Goal: Task Accomplishment & Management: Manage account settings

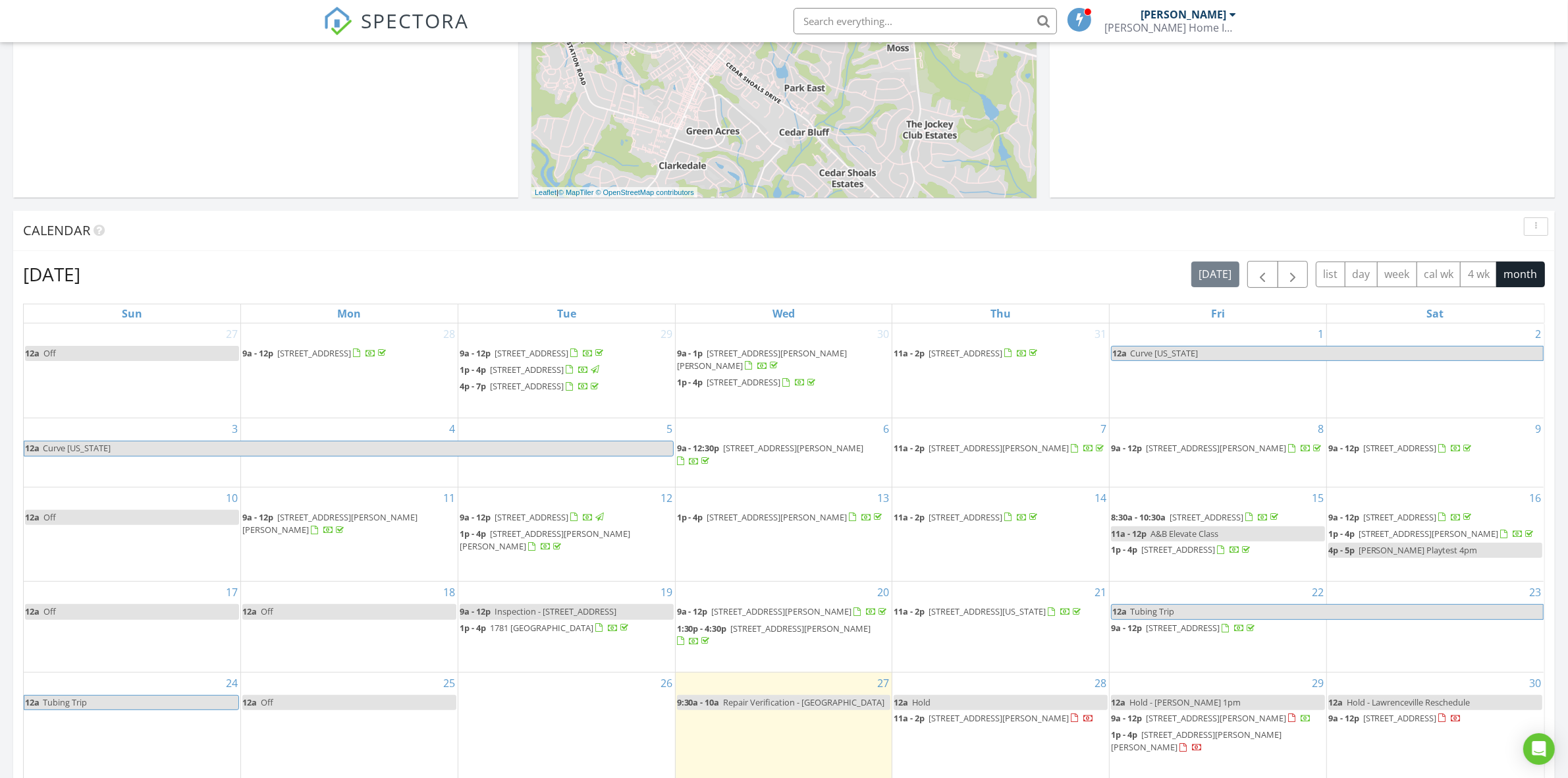
scroll to position [247, 0]
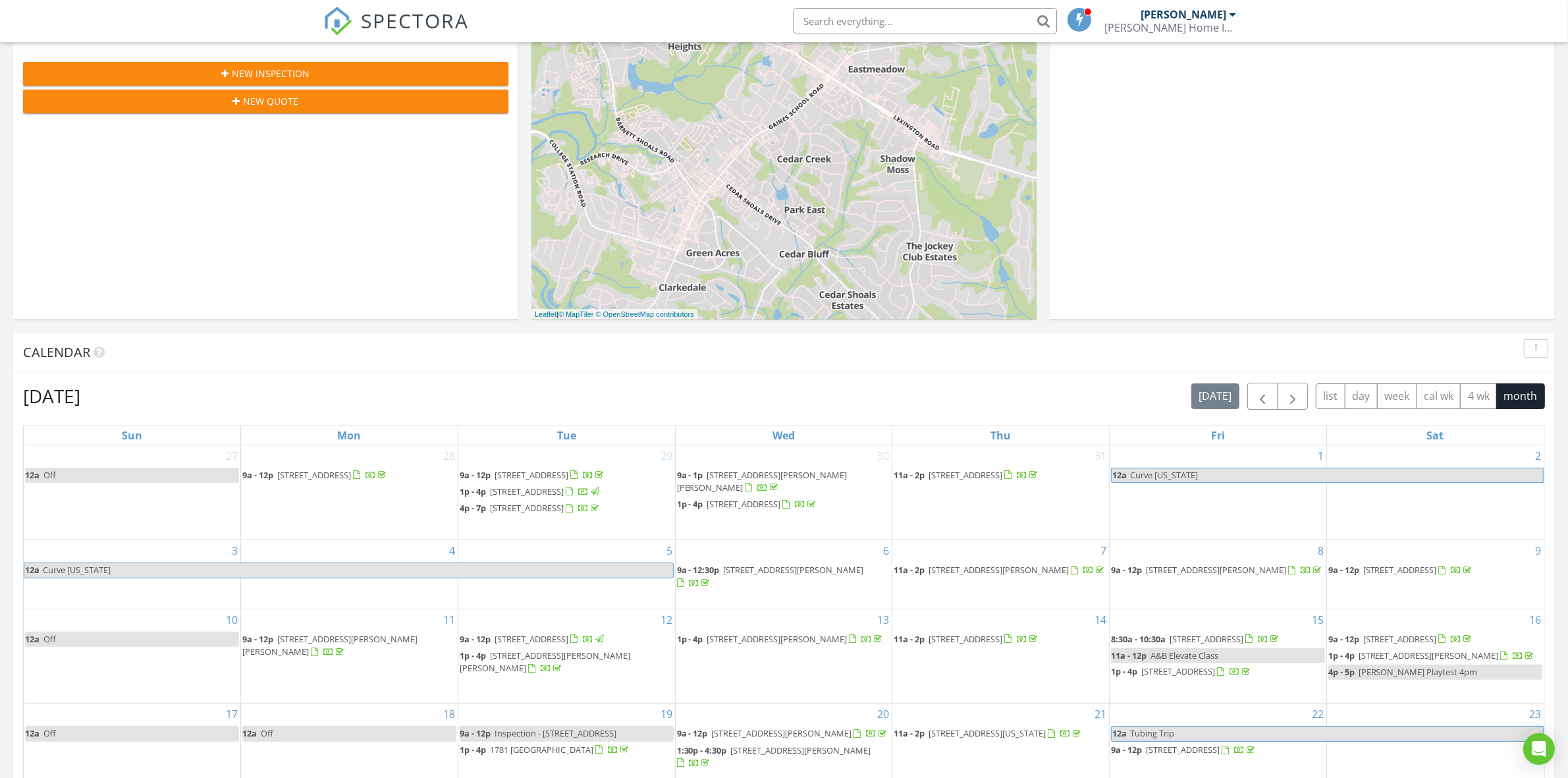
click at [887, 25] on input "text" at bounding box center [925, 20] width 264 height 26
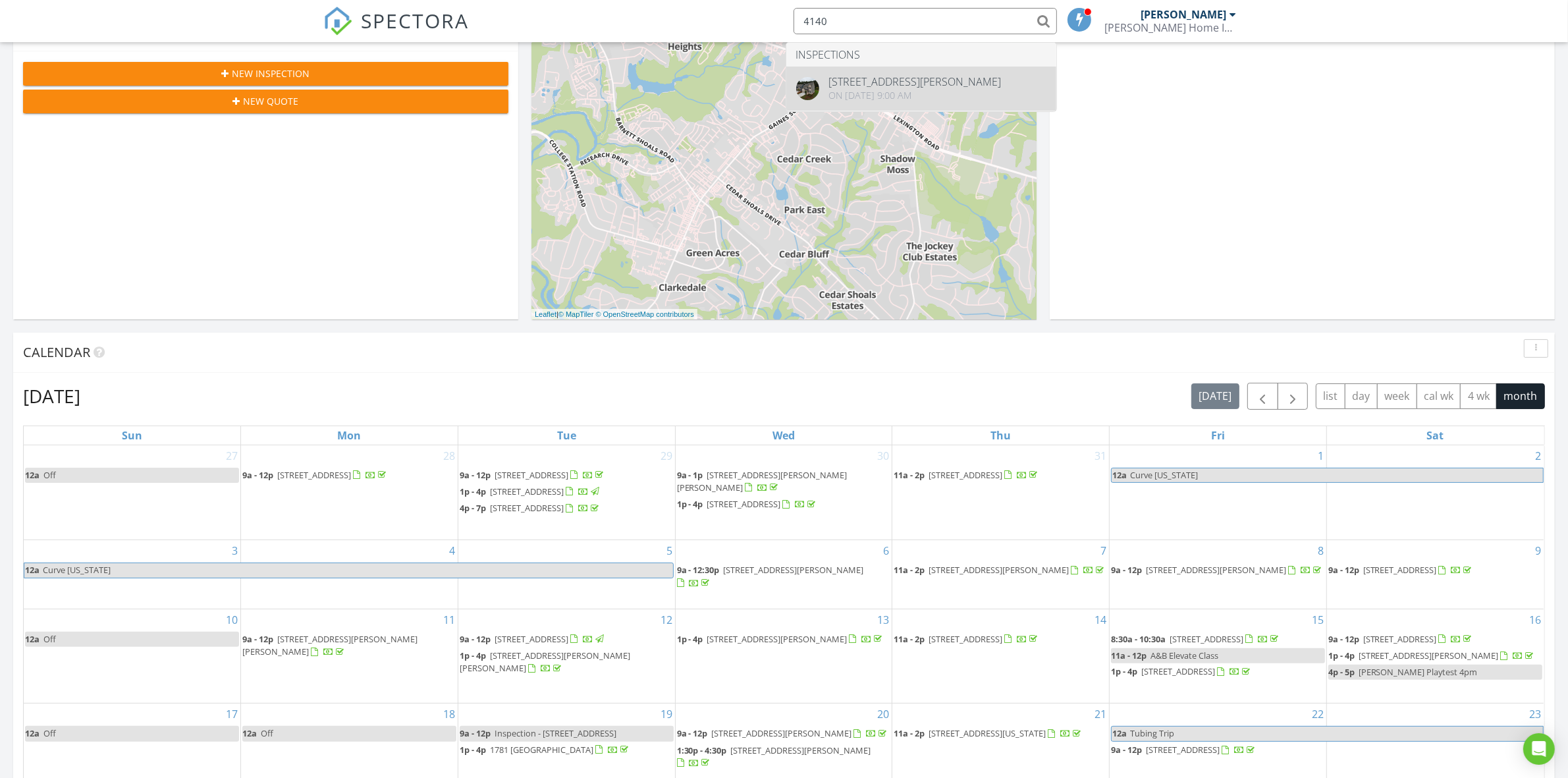
type input "4140"
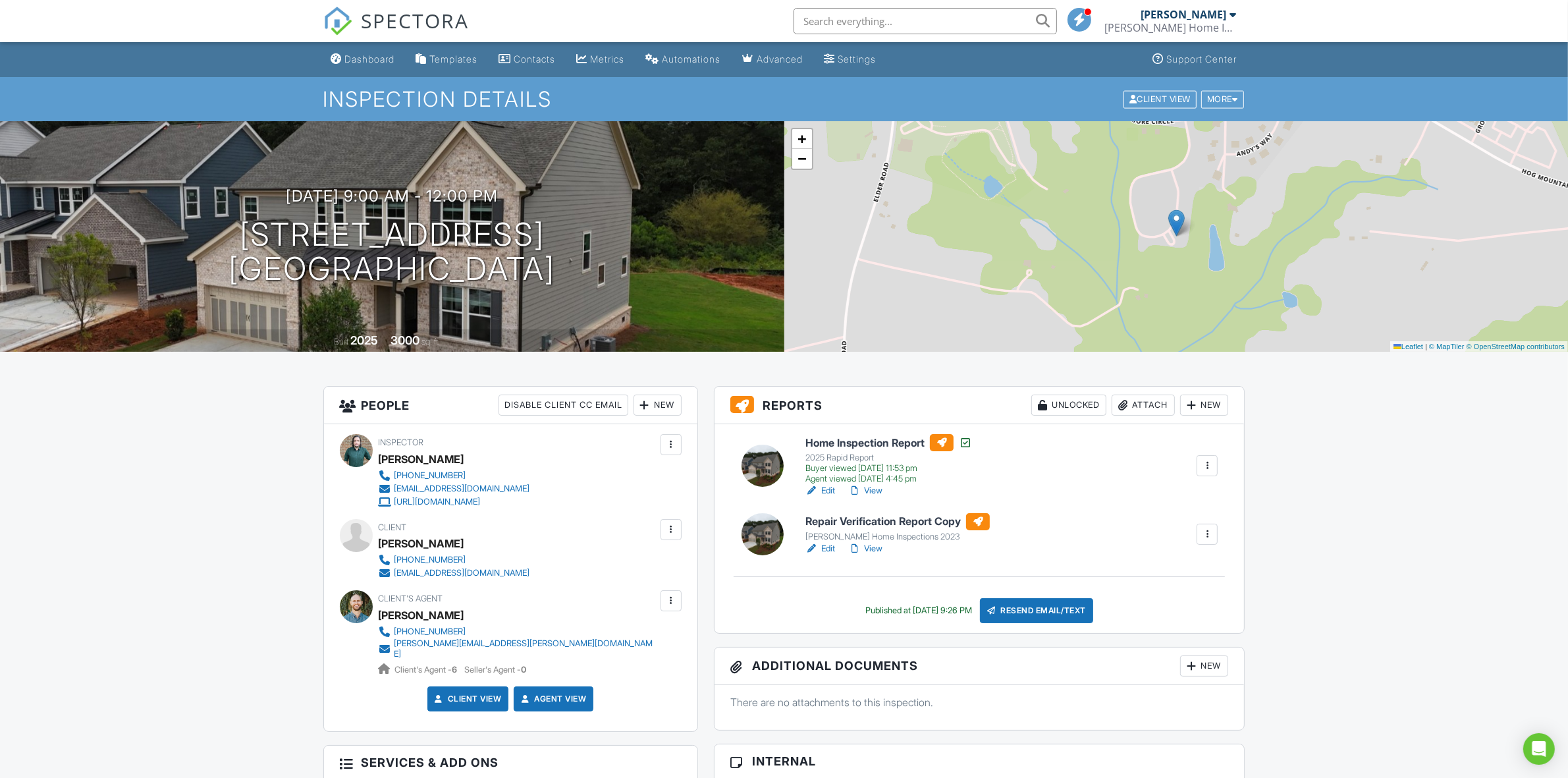
click at [830, 545] on link "Edit" at bounding box center [819, 548] width 30 height 14
click at [1211, 536] on div at bounding box center [1207, 534] width 14 height 14
click at [827, 541] on link "Edit" at bounding box center [819, 548] width 30 height 14
click at [825, 547] on link "Edit" at bounding box center [819, 548] width 30 height 14
drag, startPoint x: 0, startPoint y: 0, endPoint x: 876, endPoint y: 491, distance: 1004.2
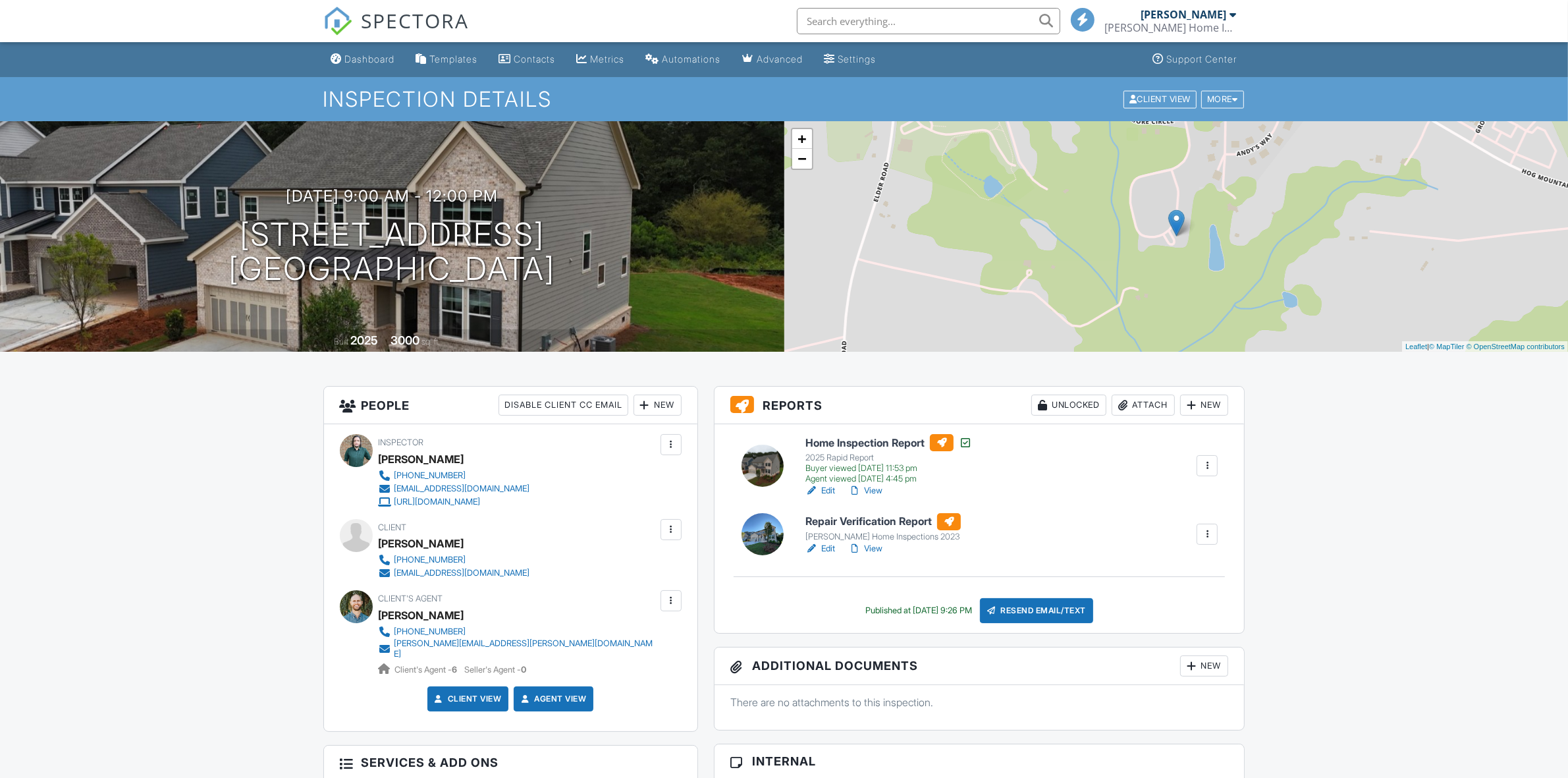
click at [876, 491] on link "View" at bounding box center [865, 491] width 35 height 14
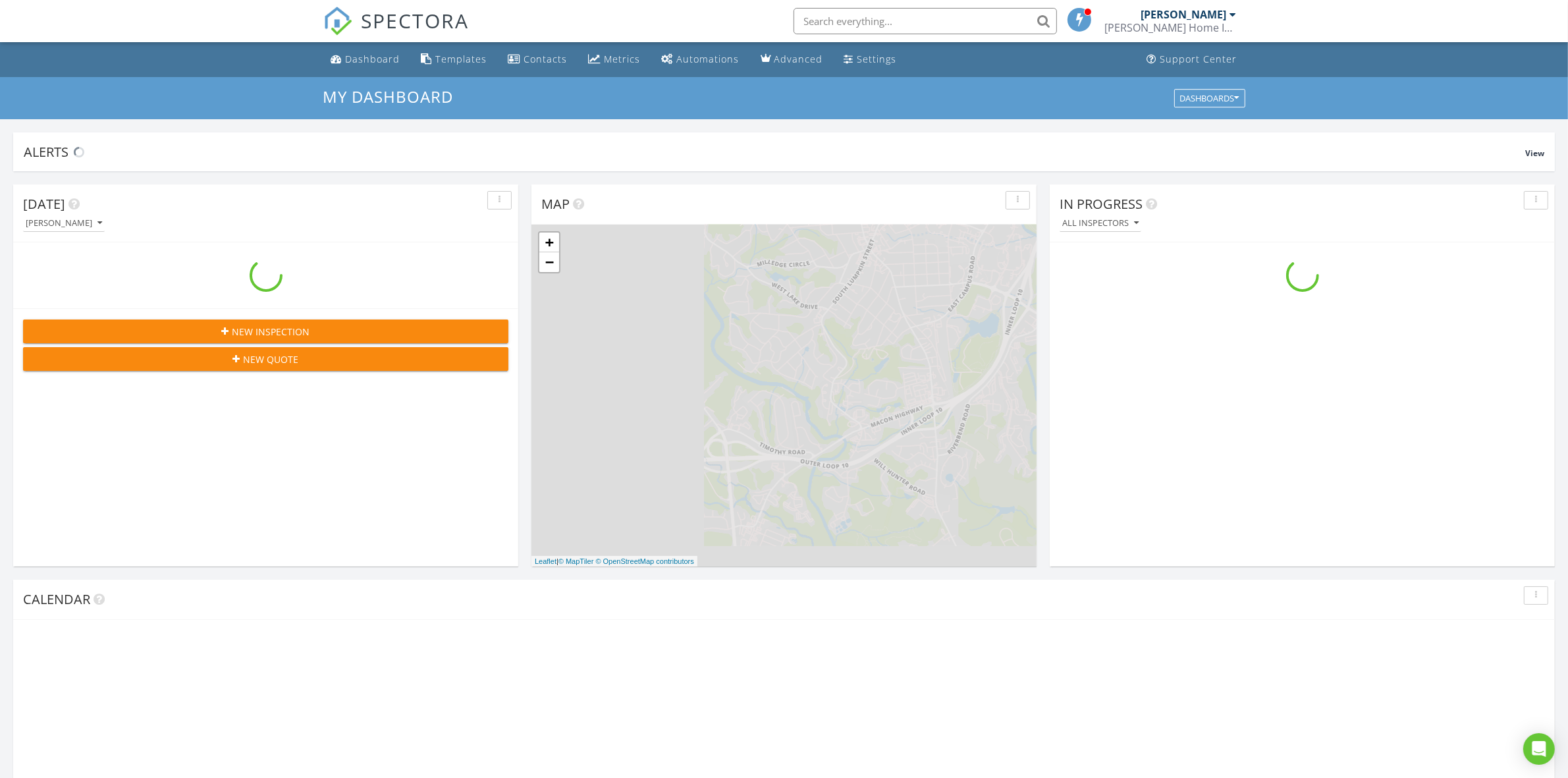
scroll to position [1223, 1593]
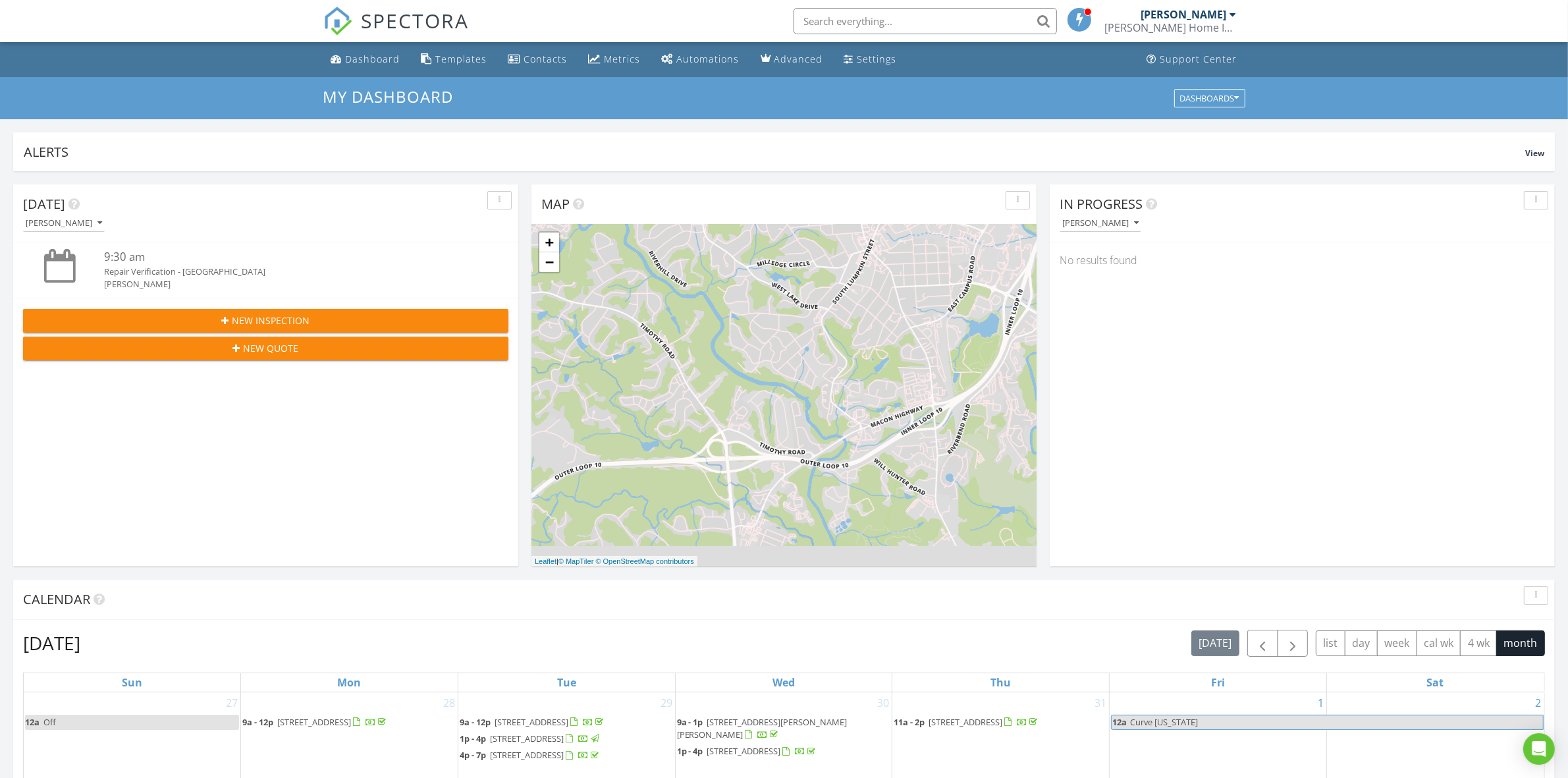
click at [397, 14] on span "SPECTORA" at bounding box center [416, 20] width 108 height 28
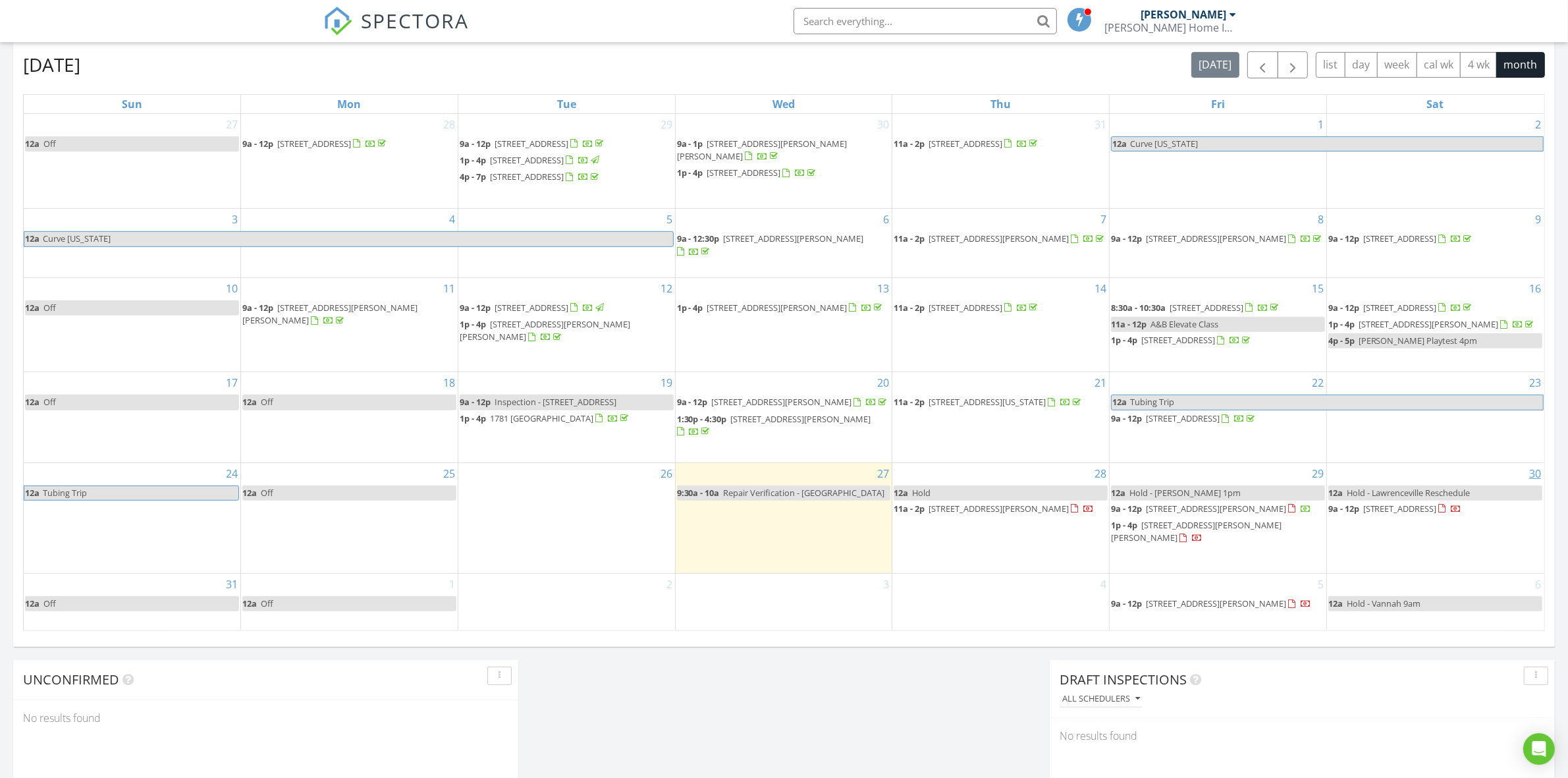
scroll to position [576, 0]
